Goal: Check status: Check status

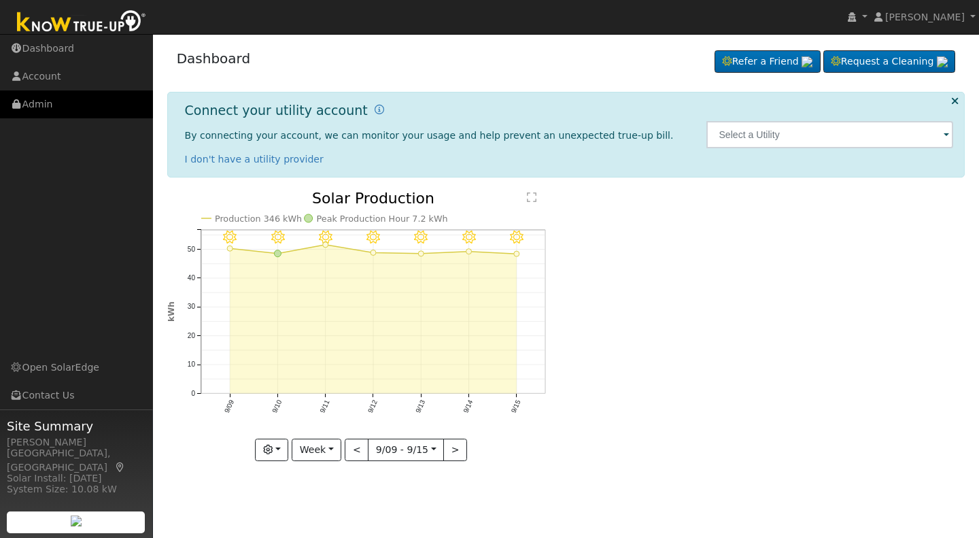
click at [47, 105] on link "Admin" at bounding box center [76, 104] width 153 height 28
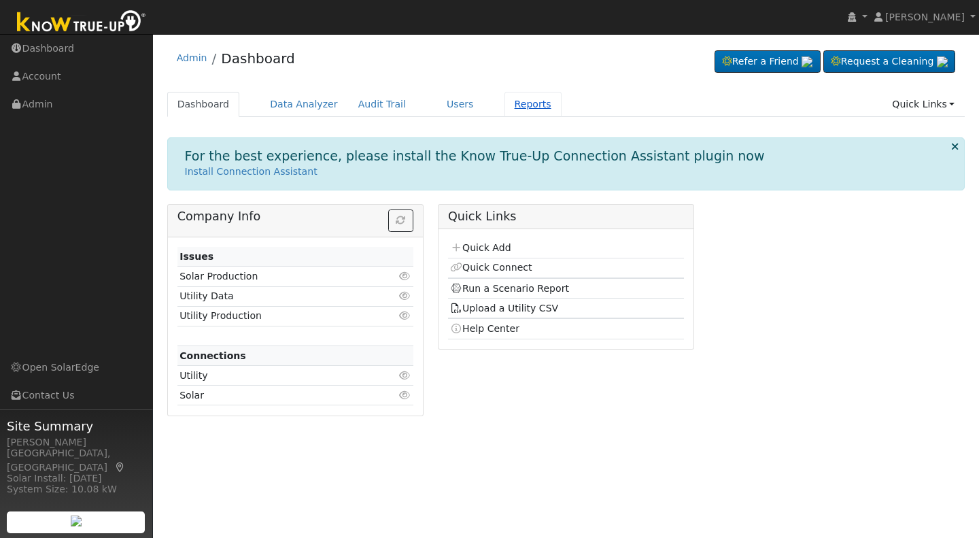
click at [504, 100] on link "Reports" at bounding box center [532, 104] width 57 height 25
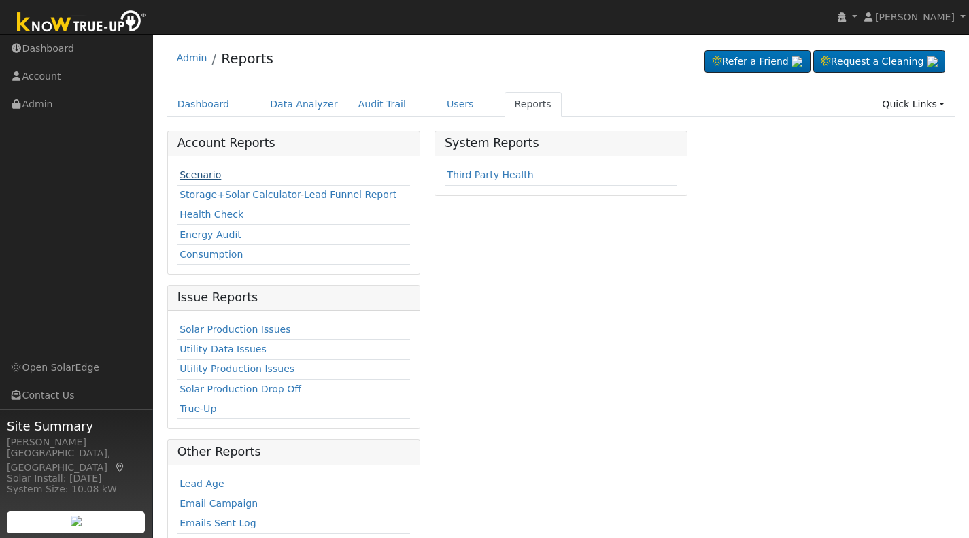
click at [195, 179] on link "Scenario" at bounding box center [199, 174] width 41 height 11
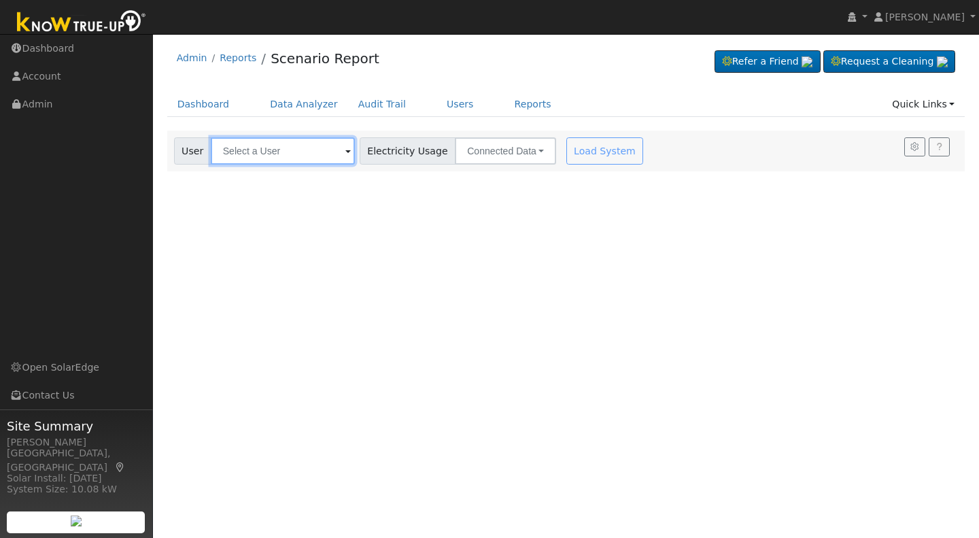
click at [226, 159] on input "text" at bounding box center [283, 150] width 144 height 27
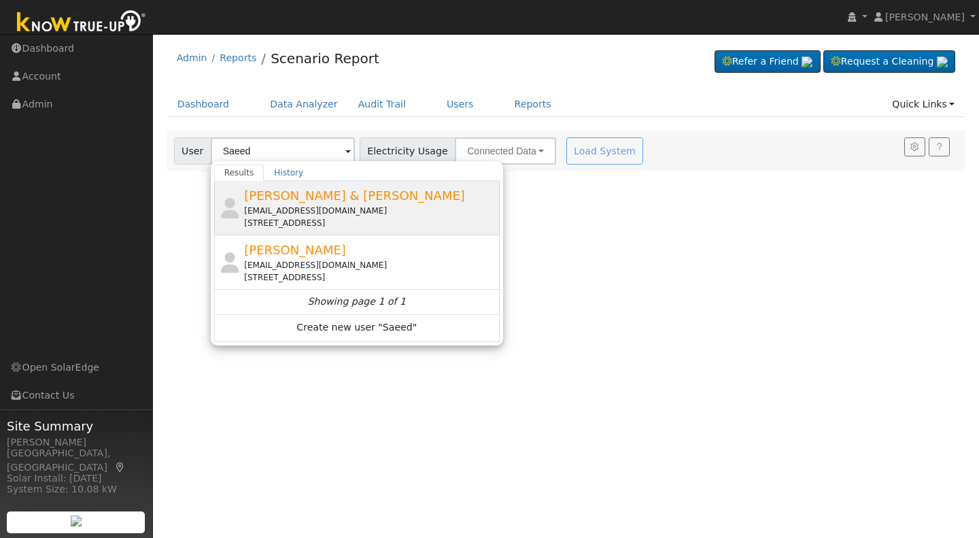
click at [296, 190] on span "[PERSON_NAME] & [PERSON_NAME]" at bounding box center [354, 195] width 221 height 14
type input "[PERSON_NAME] & [PERSON_NAME]"
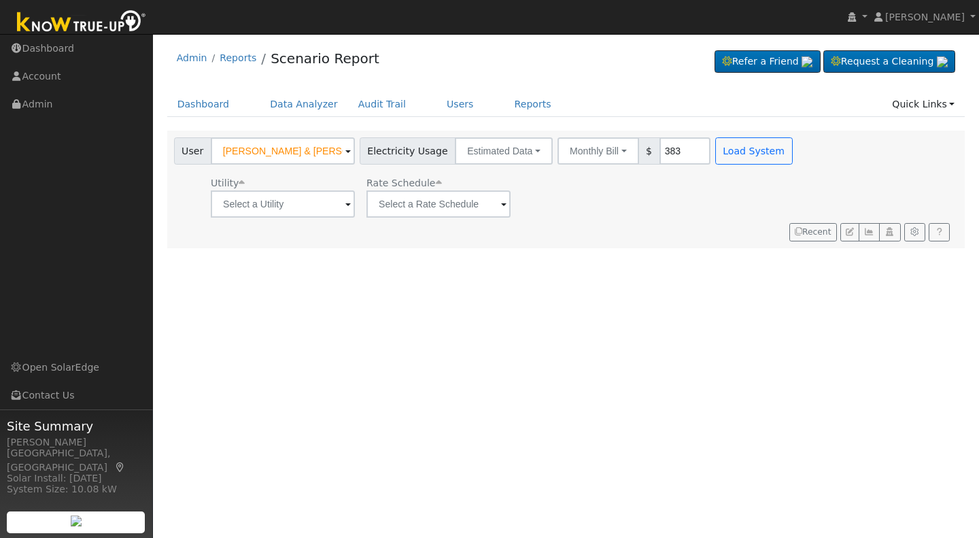
click at [345, 203] on span at bounding box center [347, 205] width 5 height 16
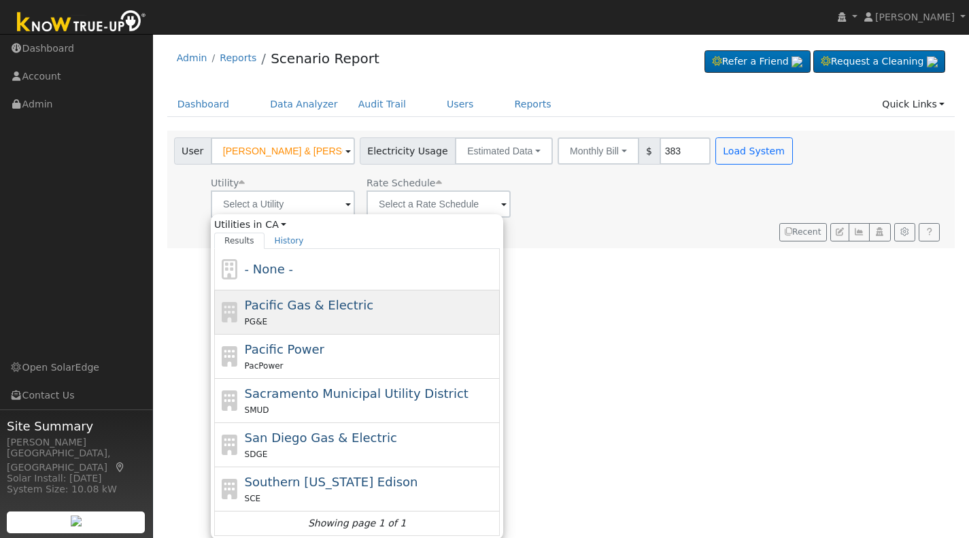
click at [298, 301] on span "Pacific Gas & Electric" at bounding box center [309, 305] width 129 height 14
type input "Pacific Gas & Electric"
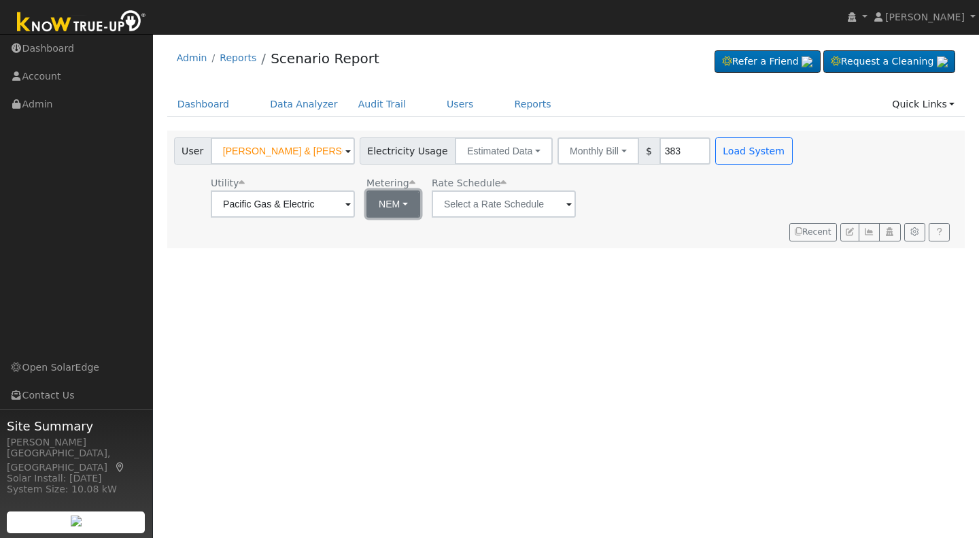
click at [403, 206] on button "NEM" at bounding box center [393, 203] width 54 height 27
click at [381, 258] on link "NBT" at bounding box center [411, 253] width 95 height 19
type input "E-ELEC"
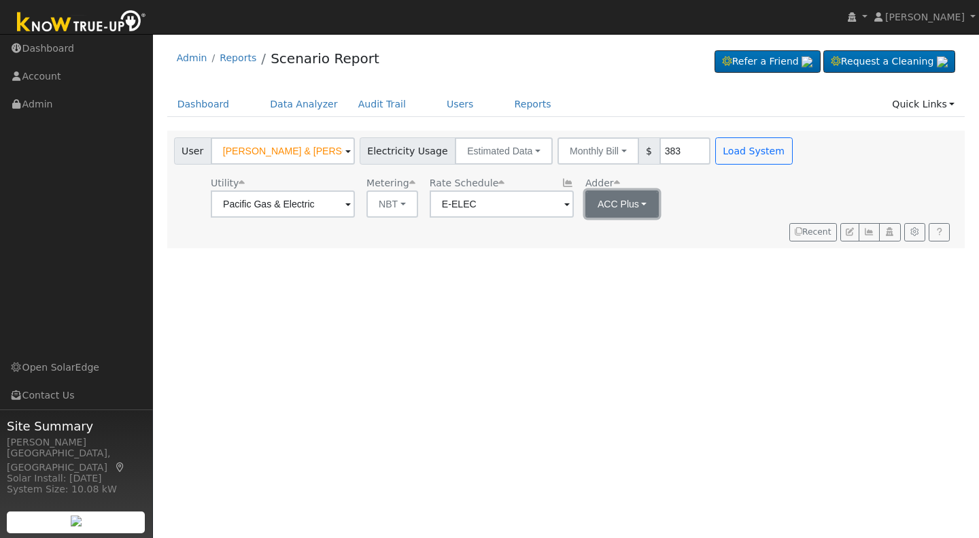
click at [643, 200] on button "ACC Plus" at bounding box center [622, 203] width 74 height 27
click at [604, 271] on link "SB-535" at bounding box center [628, 272] width 95 height 19
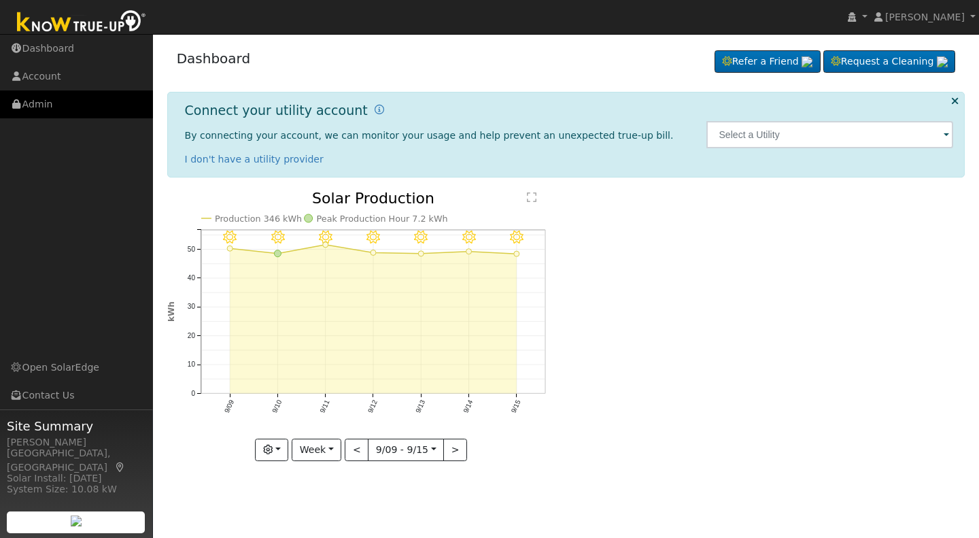
click at [37, 103] on link "Admin" at bounding box center [76, 104] width 153 height 28
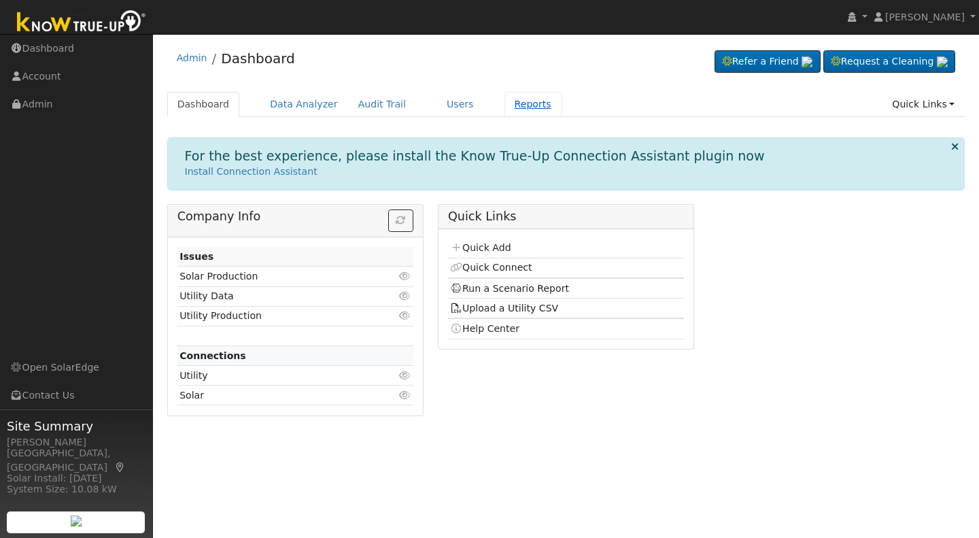
click at [512, 101] on link "Reports" at bounding box center [532, 104] width 57 height 25
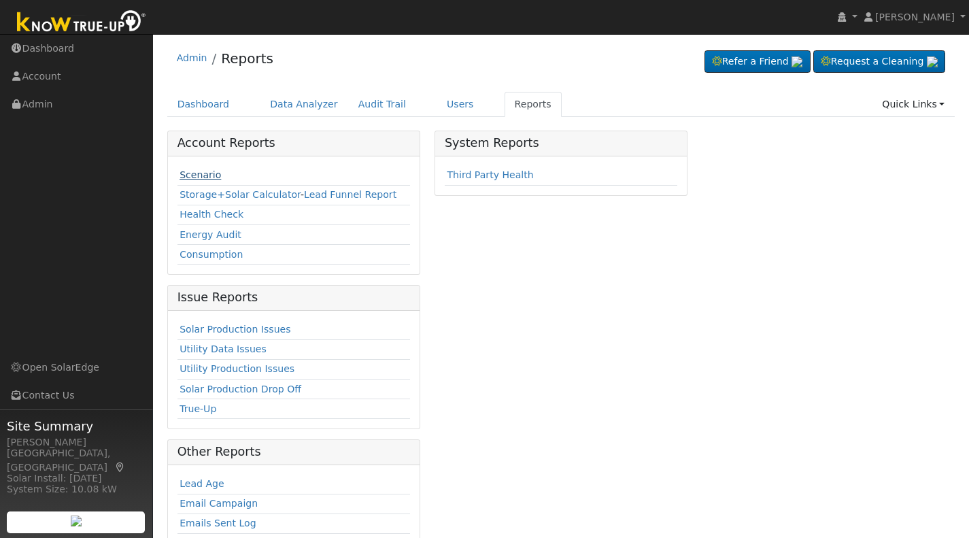
click at [184, 179] on link "Scenario" at bounding box center [199, 174] width 41 height 11
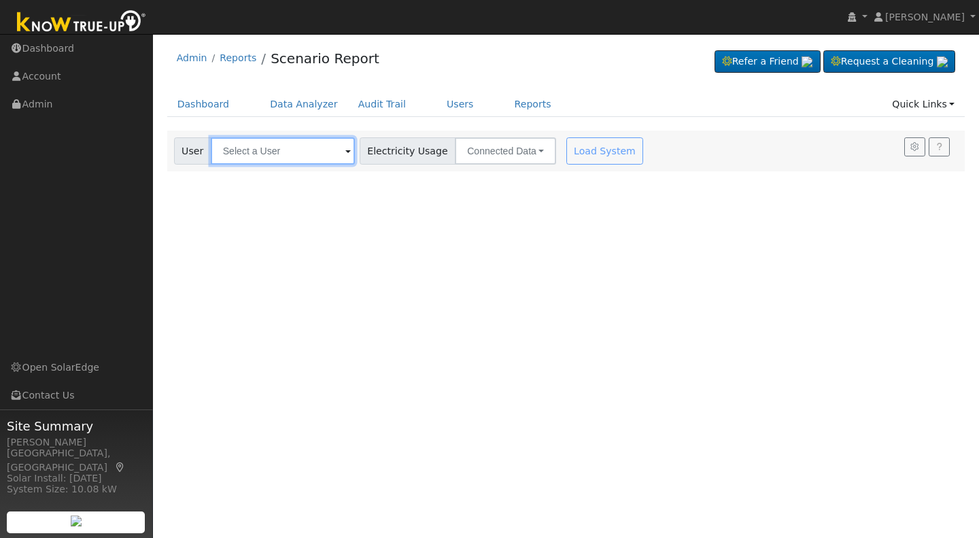
click at [222, 147] on input "text" at bounding box center [283, 150] width 144 height 27
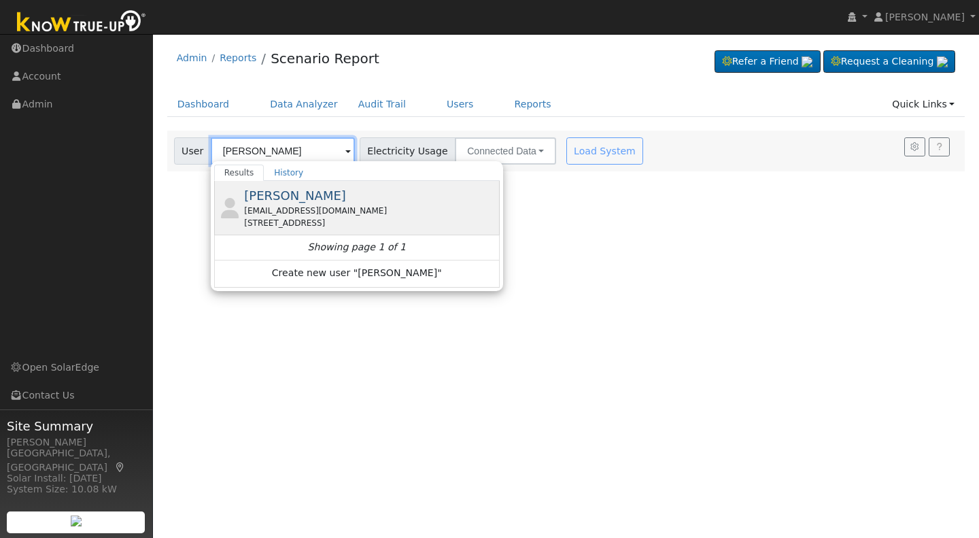
type input "[PERSON_NAME]"
click at [284, 192] on span "[PERSON_NAME]" at bounding box center [295, 195] width 102 height 14
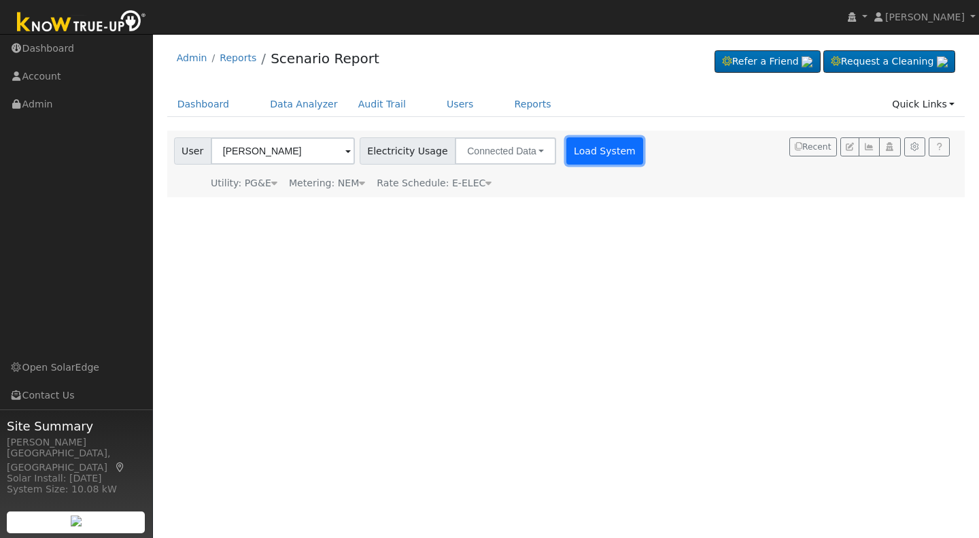
click at [577, 150] on button "Load System" at bounding box center [605, 150] width 78 height 27
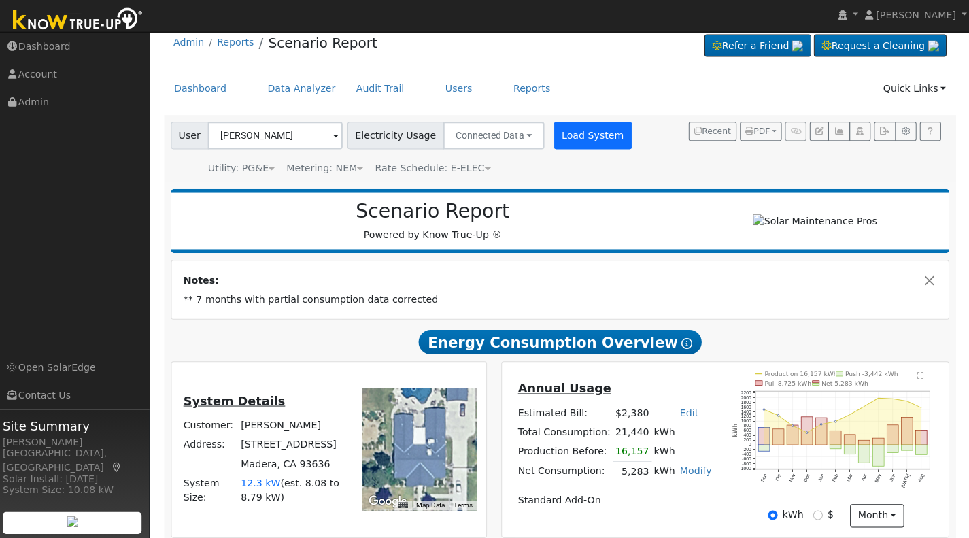
scroll to position [15, 0]
